Goal: Transaction & Acquisition: Purchase product/service

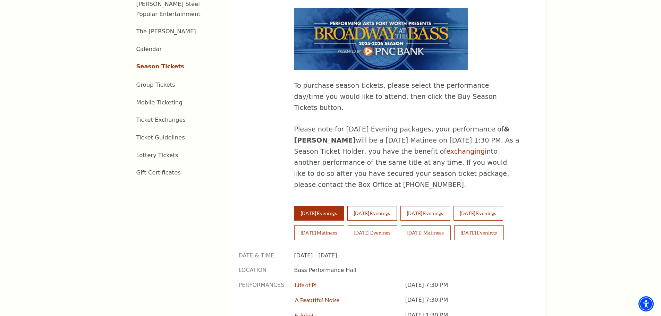
scroll to position [382, 0]
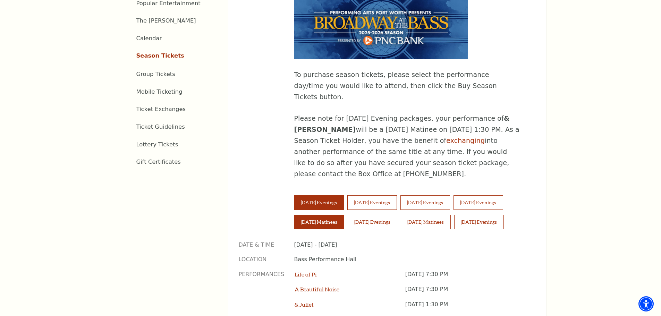
click at [330, 215] on button "[DATE] Matinees" at bounding box center [319, 222] width 50 height 15
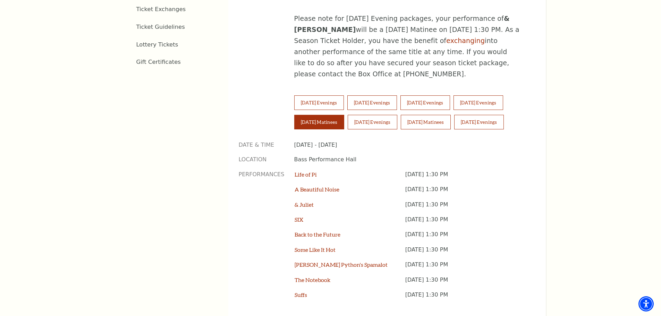
scroll to position [486, 0]
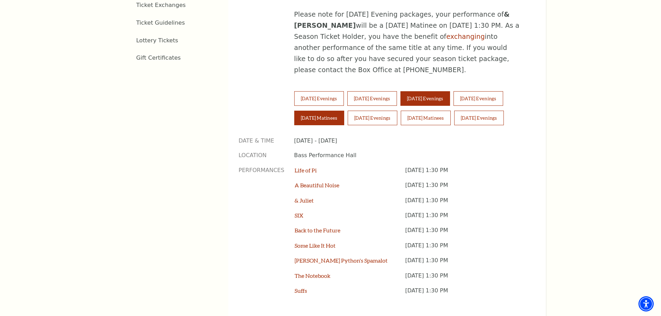
click at [420, 91] on button "[DATE] Evenings" at bounding box center [425, 98] width 50 height 15
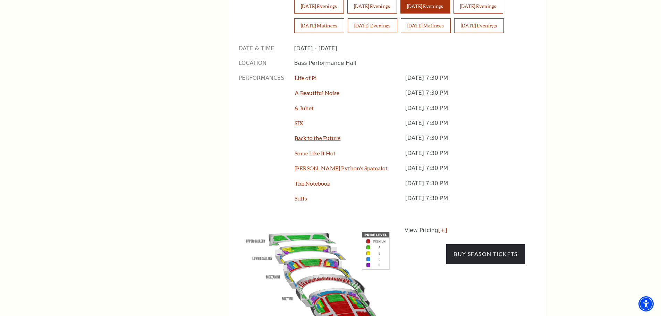
scroll to position [659, 0]
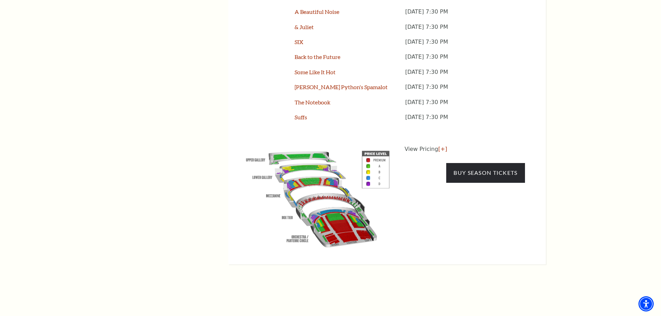
click at [303, 145] on img at bounding box center [318, 197] width 158 height 105
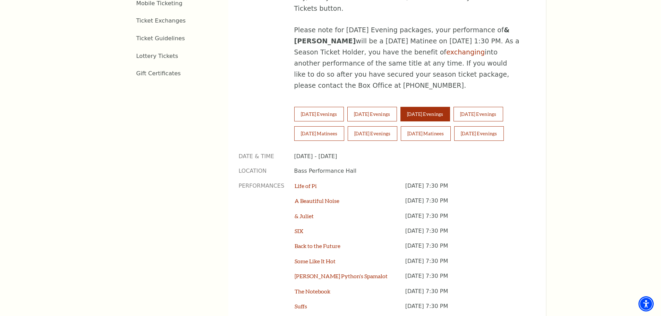
scroll to position [382, 0]
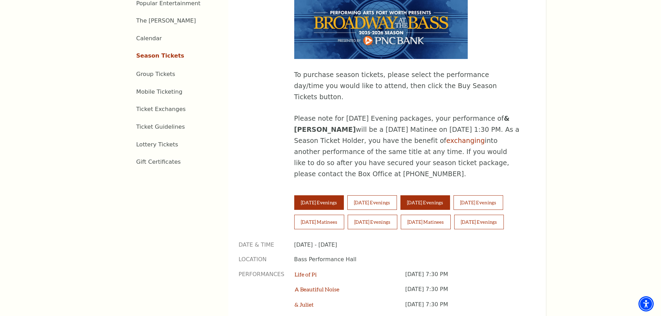
click at [334, 195] on button "[DATE] Evenings" at bounding box center [319, 202] width 50 height 15
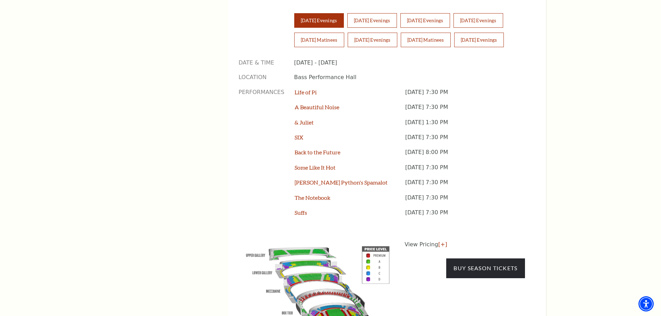
scroll to position [659, 0]
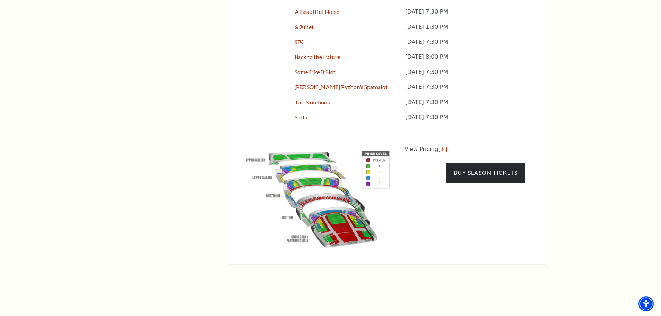
click at [426, 145] on p "View Pricing [+]" at bounding box center [465, 149] width 120 height 8
click at [438, 146] on link "[+]" at bounding box center [442, 149] width 9 height 7
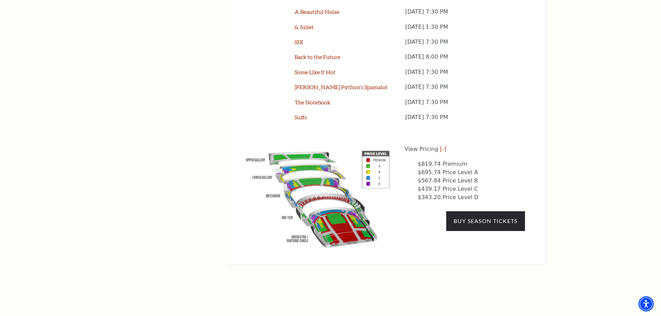
click at [303, 145] on img at bounding box center [318, 197] width 158 height 105
click at [459, 211] on link "Buy Season Tickets" at bounding box center [485, 220] width 78 height 19
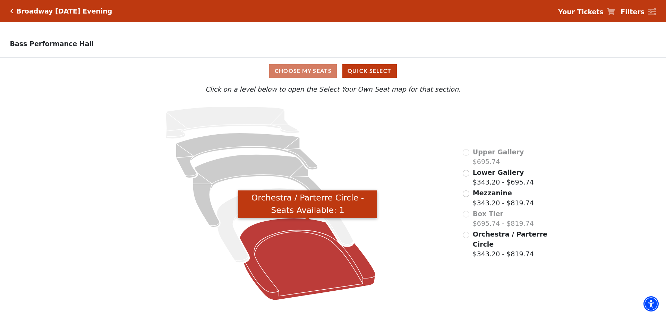
click at [285, 268] on icon "Orchestra / Parterre Circle - Seats Available: 1" at bounding box center [308, 259] width 136 height 82
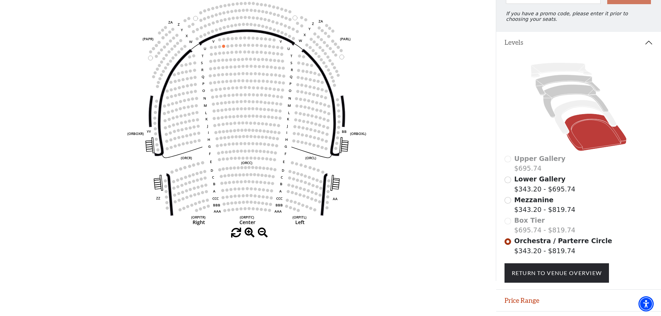
scroll to position [102, 0]
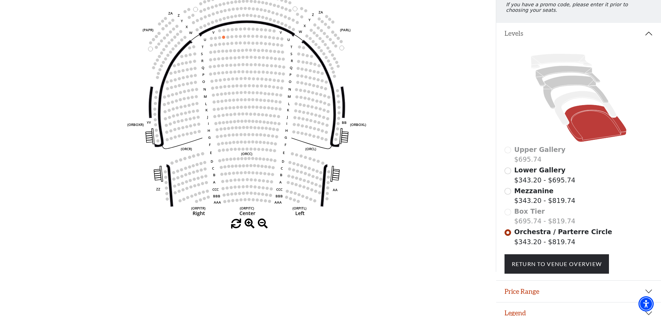
click at [511, 198] on div "Mezzanine $343.20 - $819.74" at bounding box center [579, 196] width 149 height 20
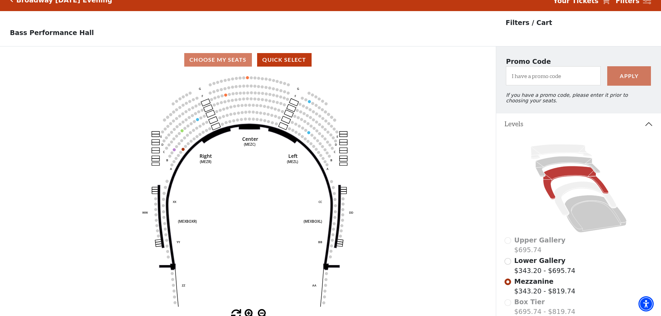
scroll to position [10, 0]
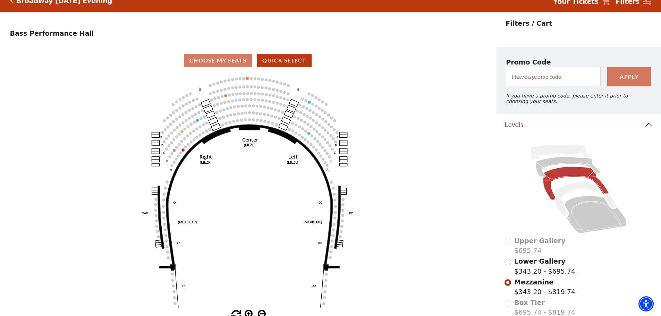
click at [510, 270] on div "Lower Gallery $343.20 - $695.74" at bounding box center [579, 266] width 149 height 20
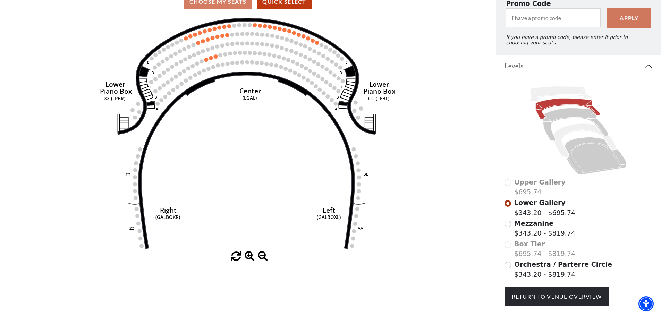
scroll to position [115, 0]
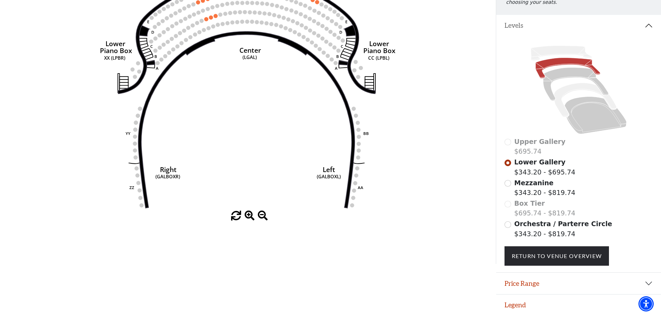
click at [512, 184] on div "Mezzanine $343.20 - $819.74" at bounding box center [579, 188] width 149 height 20
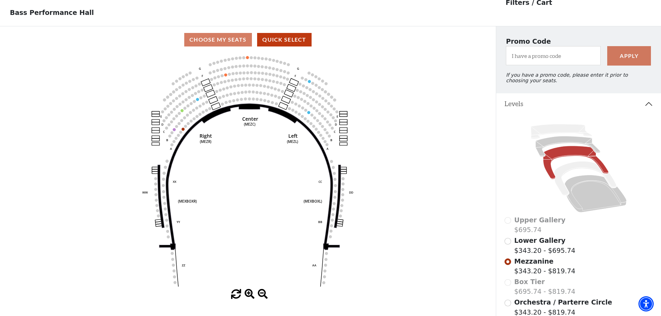
scroll to position [32, 0]
